Goal: Task Accomplishment & Management: Manage account settings

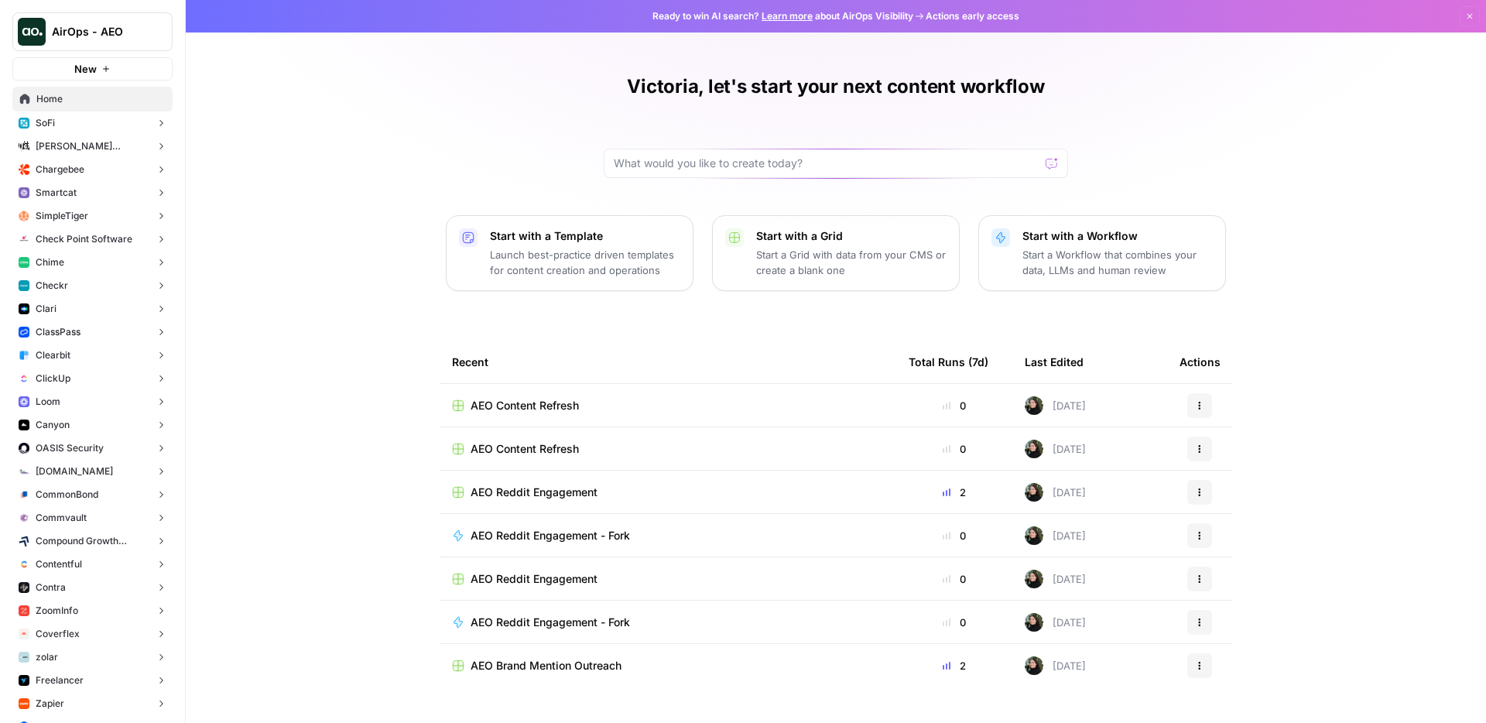
click at [347, 156] on div "Victoria, let's start your next content workflow Start with a Template Launch b…" at bounding box center [836, 361] width 1301 height 723
click at [49, 420] on span "Canyon" at bounding box center [53, 425] width 34 height 14
click at [101, 447] on span "Insights" at bounding box center [108, 449] width 115 height 14
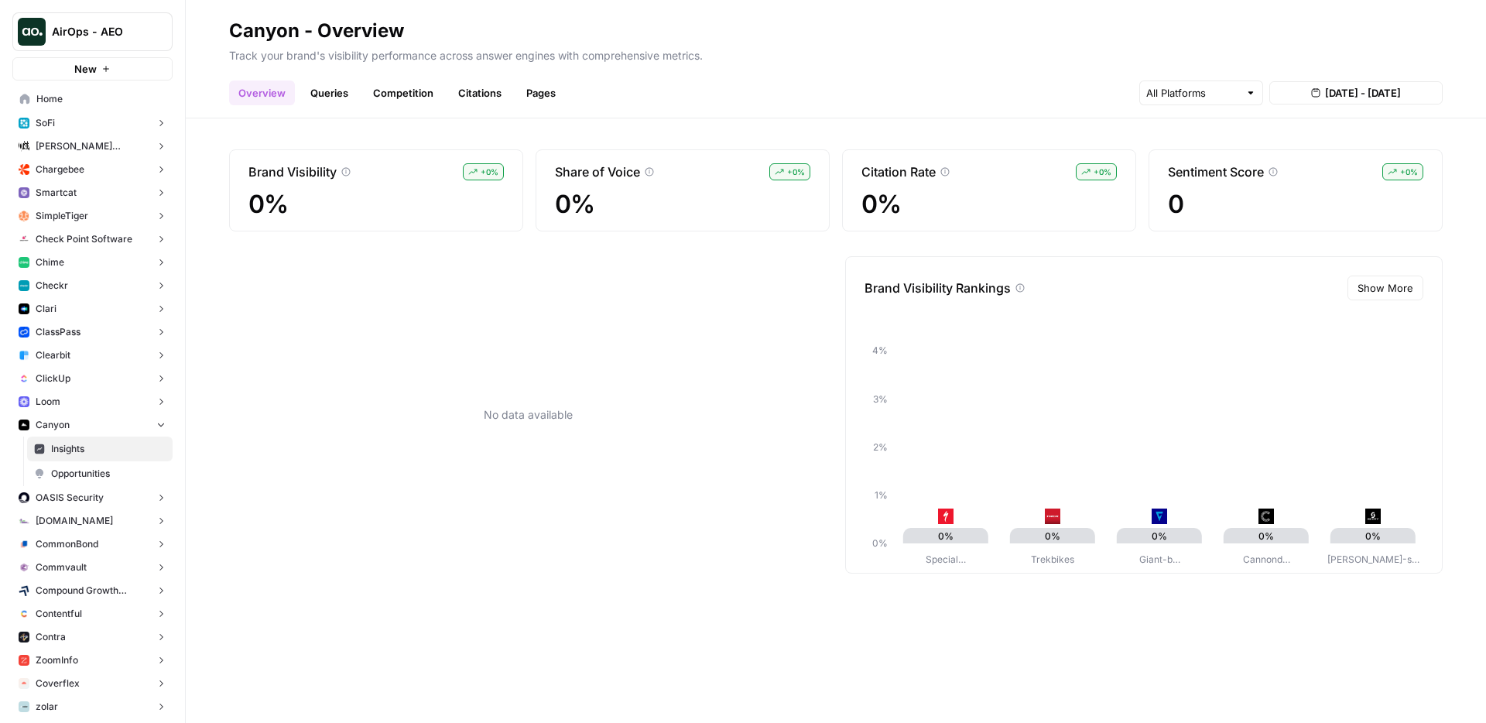
click at [370, 386] on div "No data available" at bounding box center [528, 414] width 598 height 317
click at [323, 96] on link "Queries" at bounding box center [329, 93] width 57 height 25
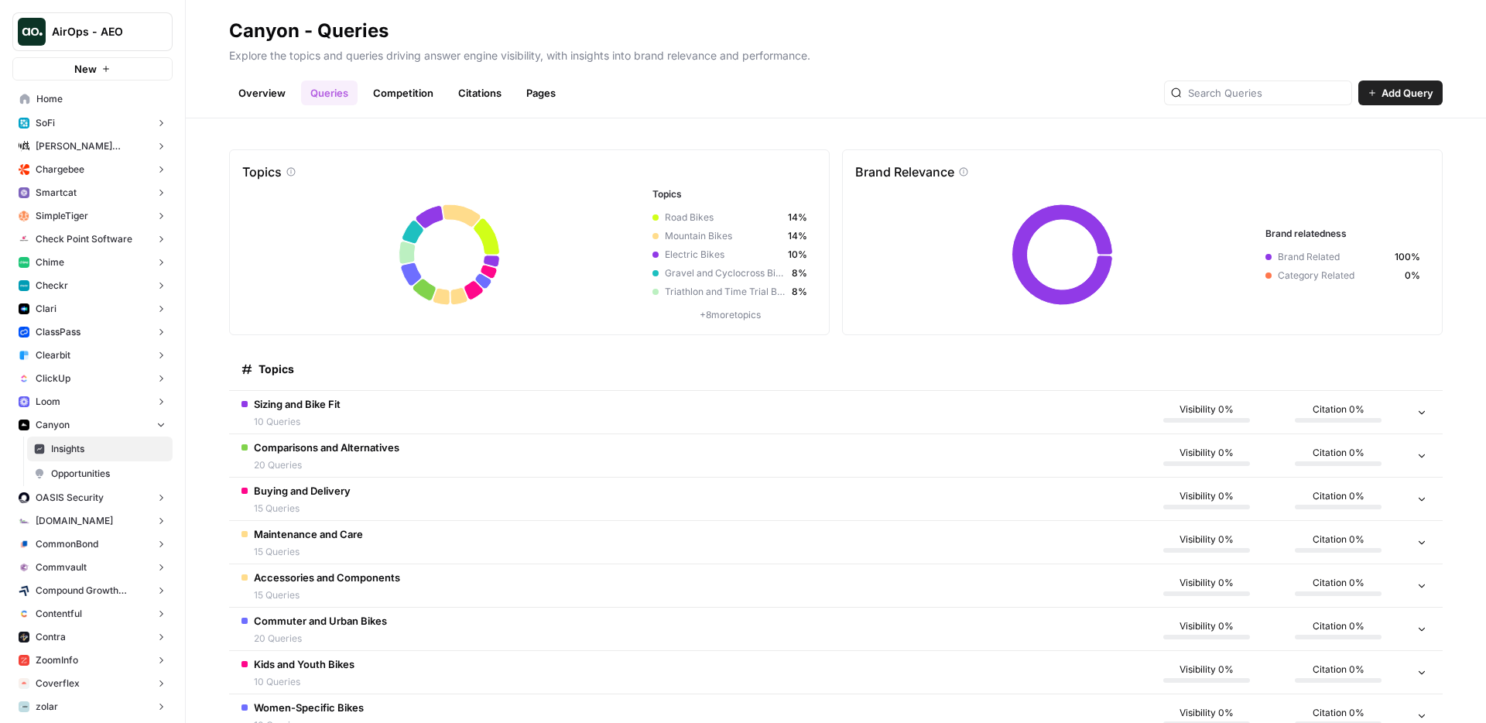
click at [107, 421] on button "Canyon" at bounding box center [92, 424] width 160 height 23
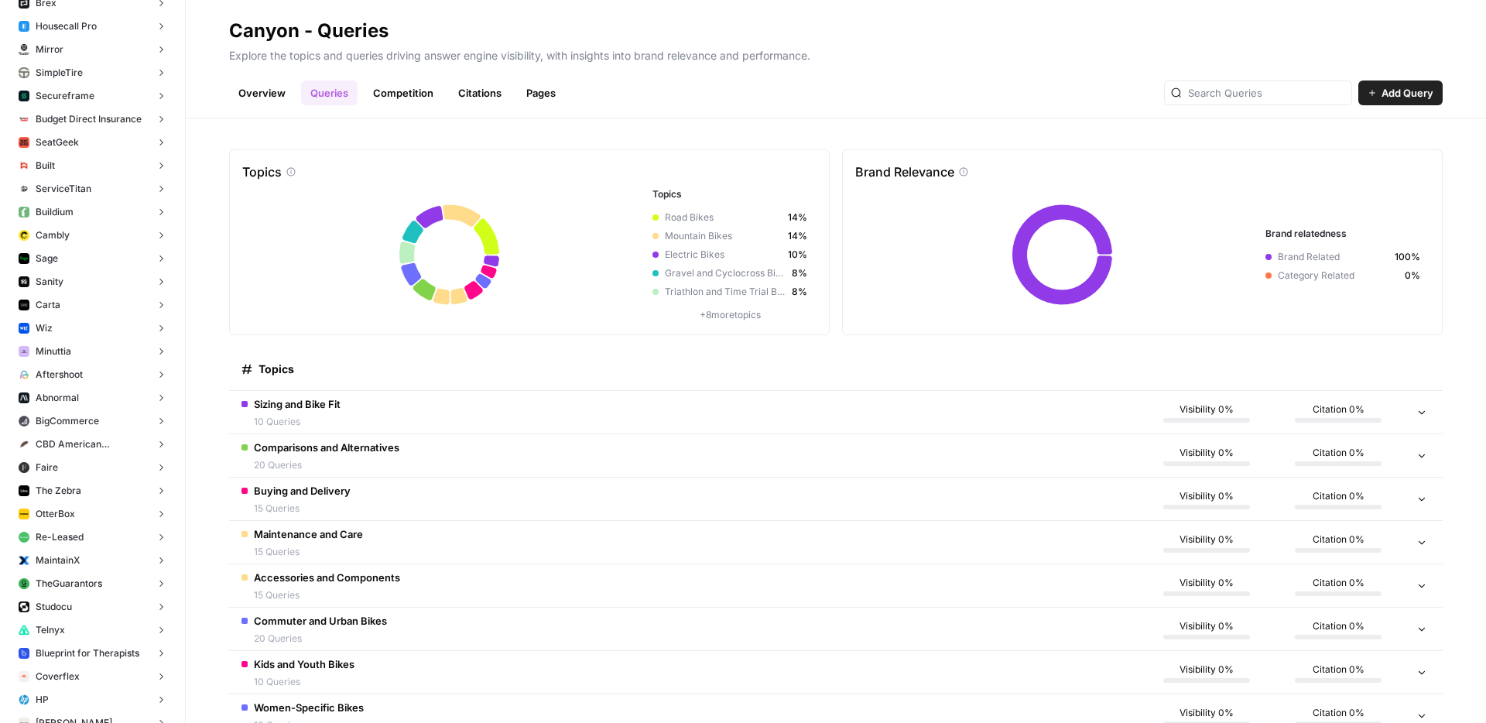
scroll to position [5636, 0]
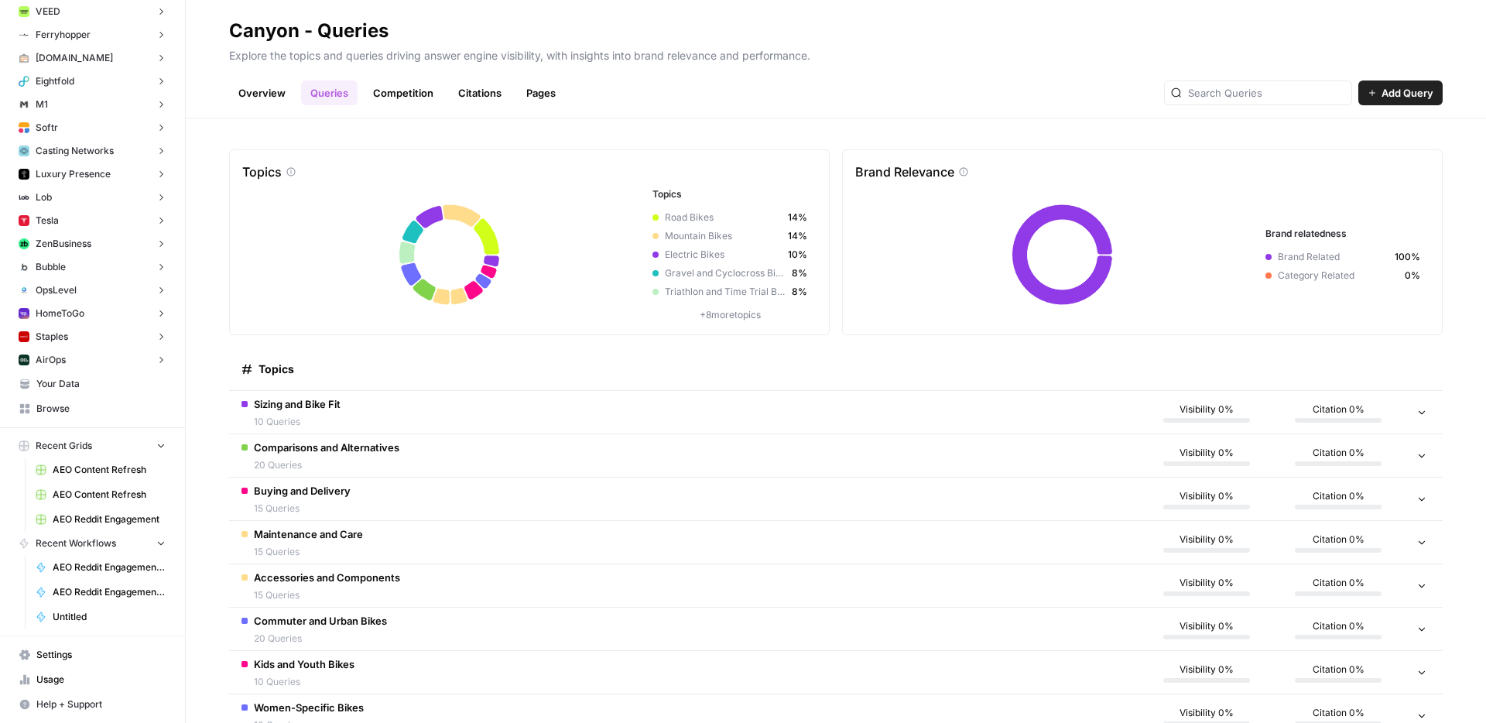
click at [78, 380] on span "Your Data" at bounding box center [100, 384] width 129 height 14
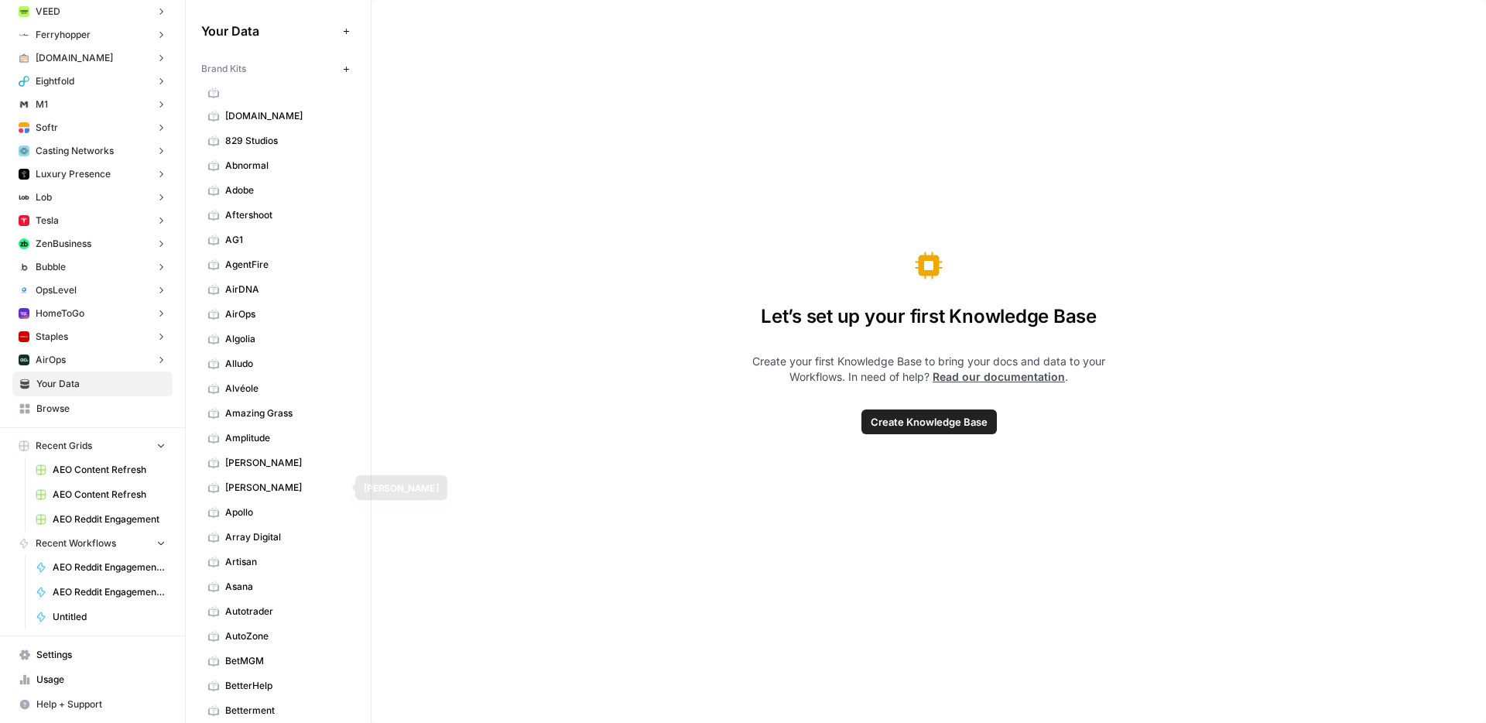
scroll to position [671, 0]
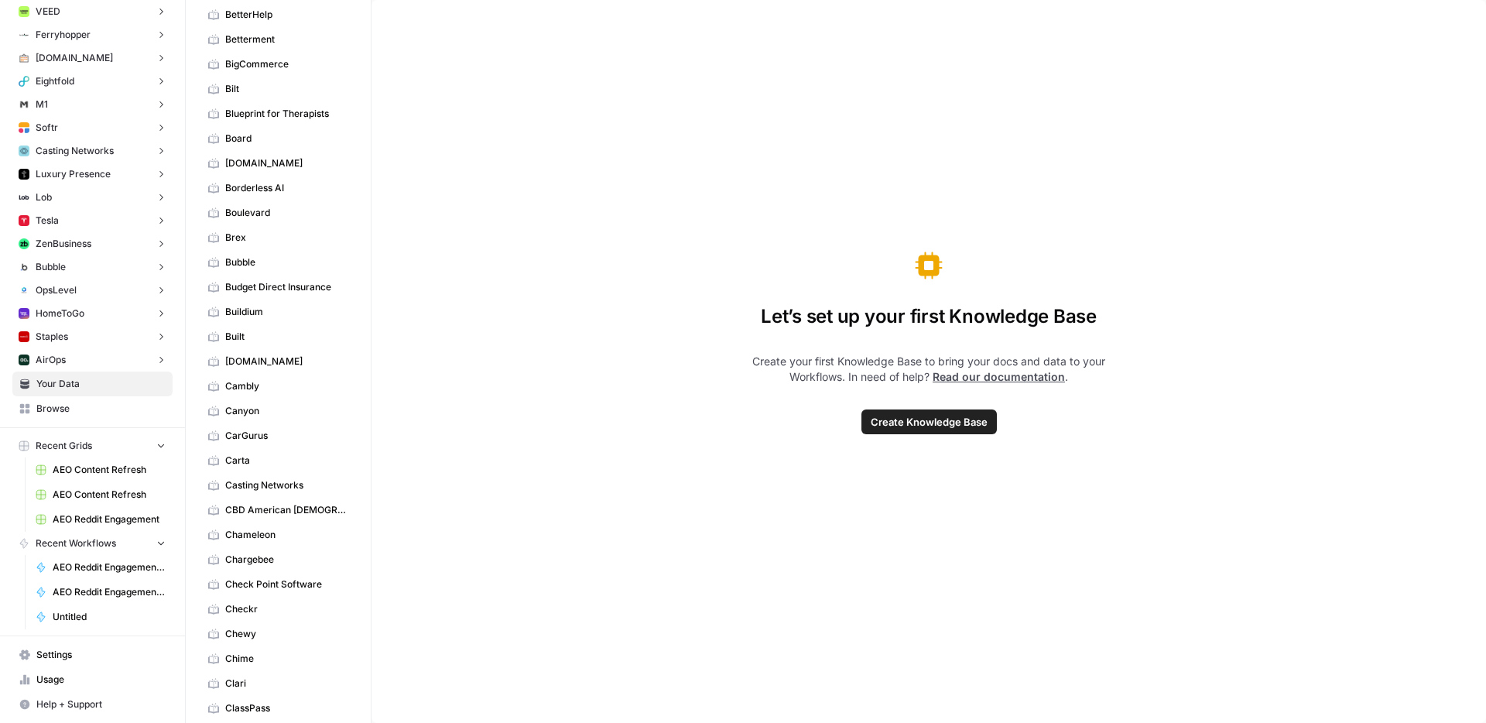
click at [287, 410] on span "Canyon" at bounding box center [286, 411] width 123 height 14
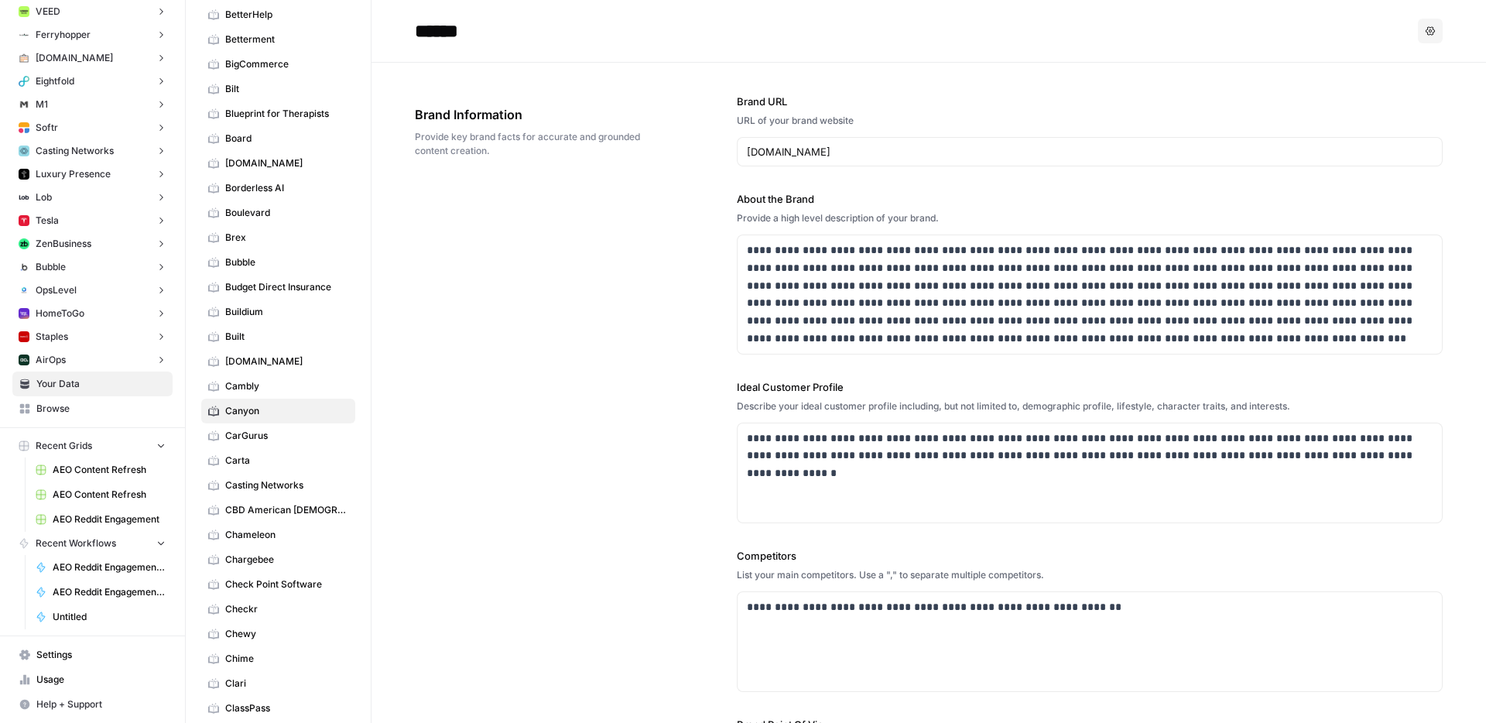
click at [1418, 22] on button "Options" at bounding box center [1430, 31] width 25 height 25
click at [1390, 101] on span "Delete" at bounding box center [1388, 101] width 50 height 15
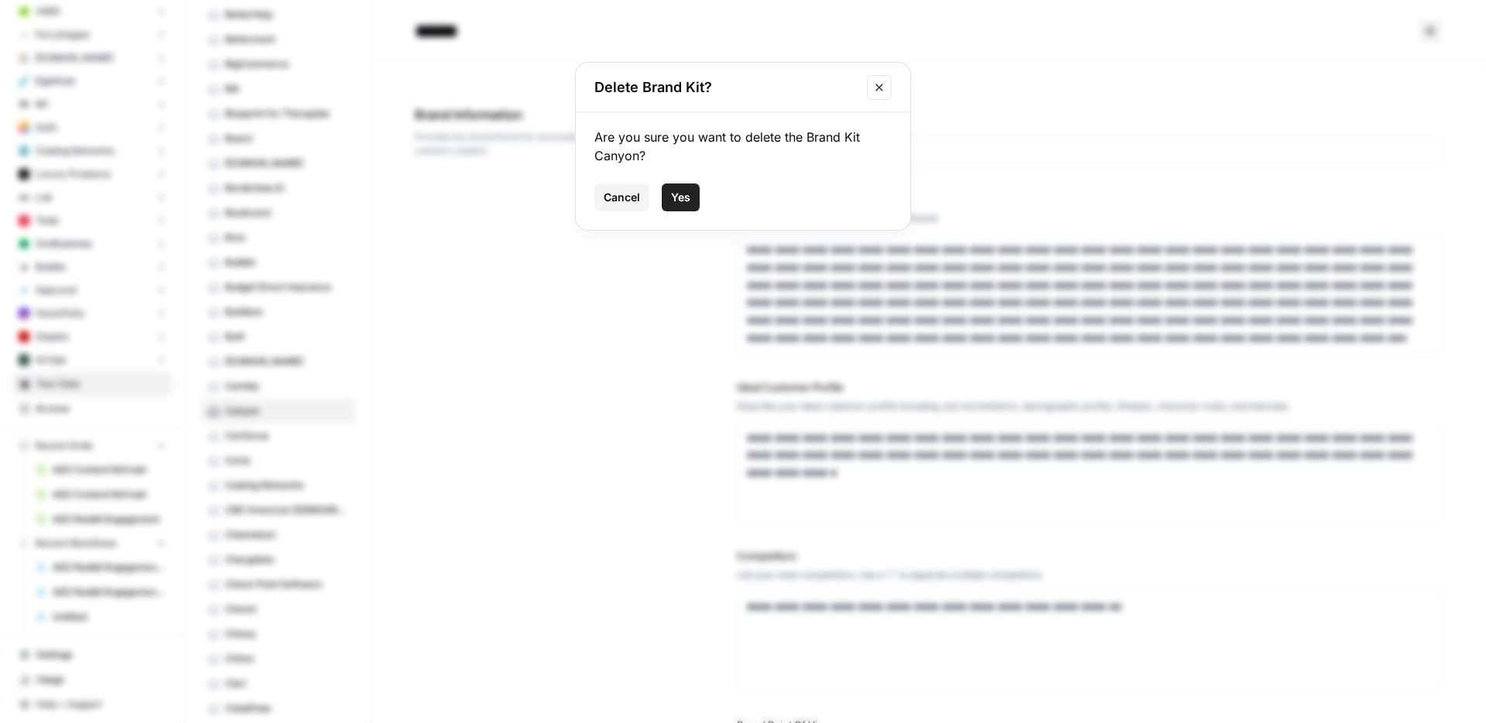
click at [679, 205] on button "Yes" at bounding box center [681, 197] width 38 height 28
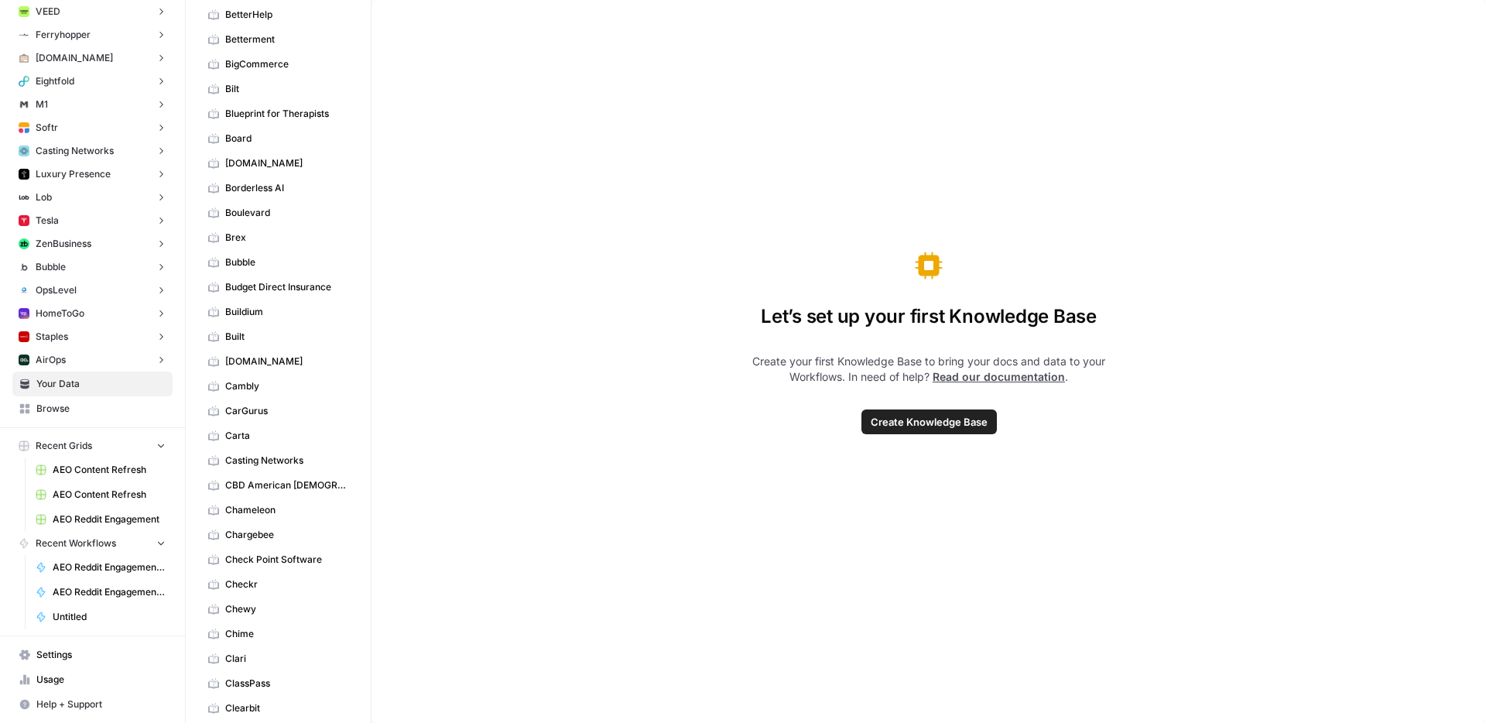
click at [589, 211] on div "Let’s set up your first Knowledge Base Create your first Knowledge Base to brin…" at bounding box center [929, 361] width 1115 height 723
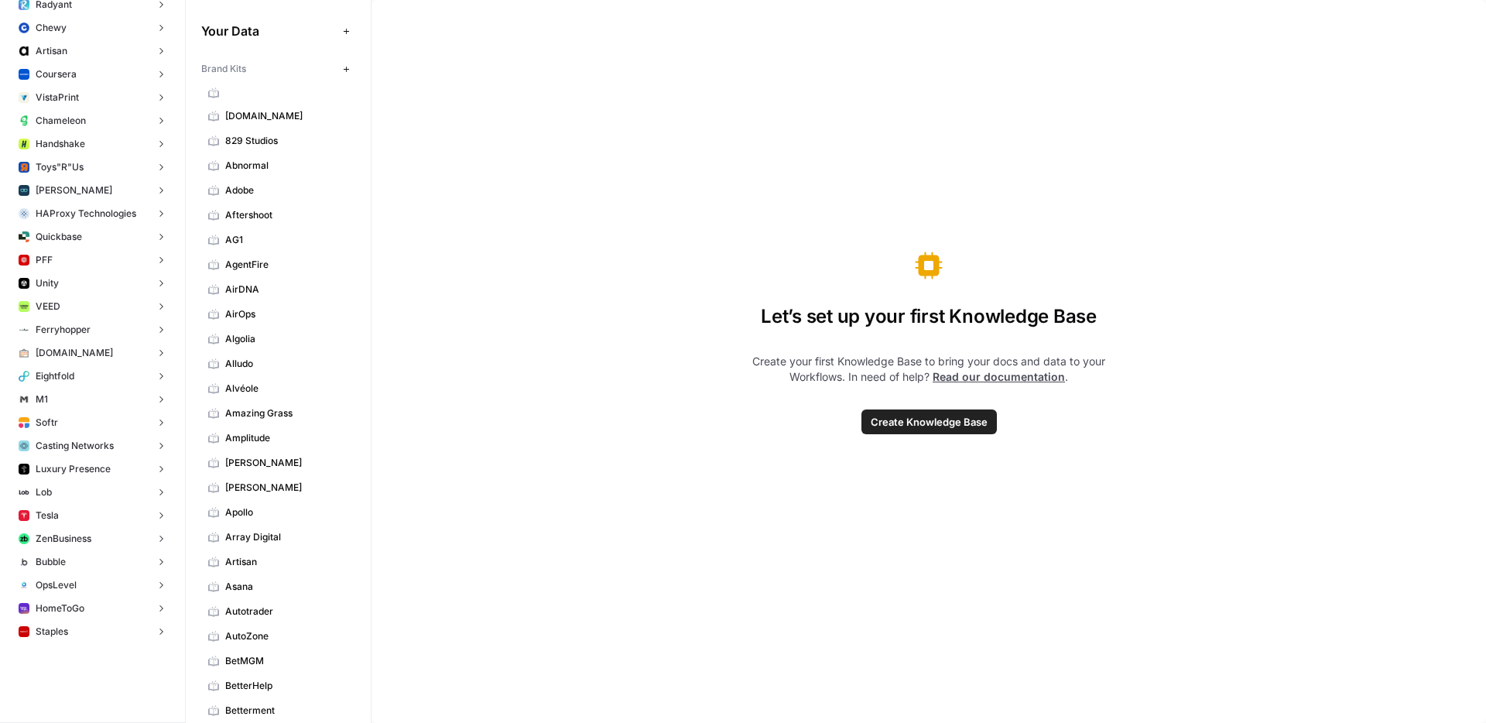
scroll to position [5636, 0]
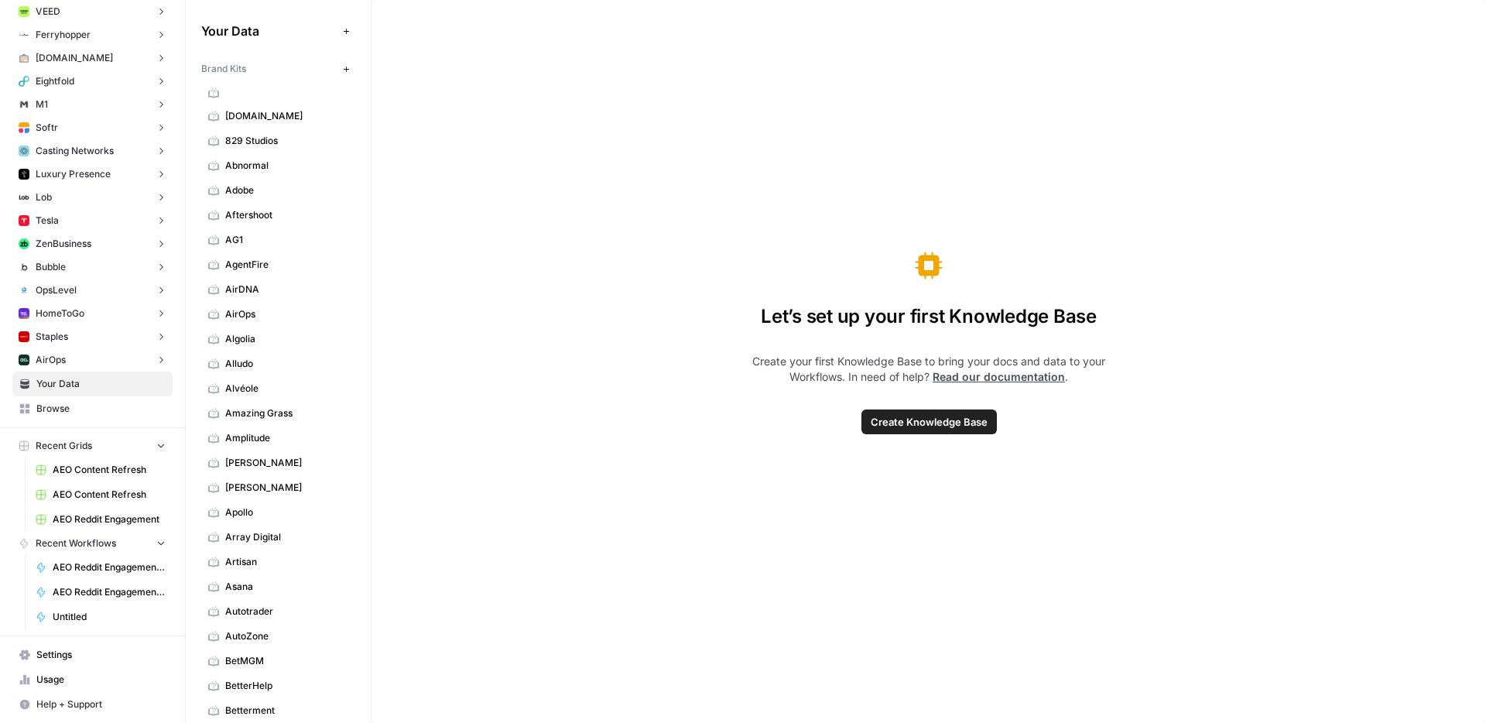
click at [584, 200] on div "Let’s set up your first Knowledge Base Create your first Knowledge Base to brin…" at bounding box center [929, 361] width 1115 height 723
click at [572, 201] on div "Let’s set up your first Knowledge Base Create your first Knowledge Base to brin…" at bounding box center [929, 361] width 1115 height 723
drag, startPoint x: 624, startPoint y: 211, endPoint x: 530, endPoint y: 44, distance: 191.4
click at [615, 193] on div "Let’s set up your first Knowledge Base Create your first Knowledge Base to brin…" at bounding box center [929, 361] width 1115 height 723
click at [619, 204] on div "Let’s set up your first Knowledge Base Create your first Knowledge Base to brin…" at bounding box center [929, 361] width 1115 height 723
